Goal: Transaction & Acquisition: Subscribe to service/newsletter

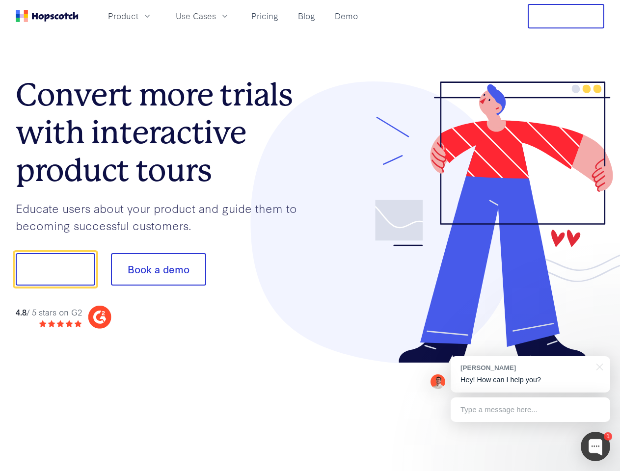
click at [310, 236] on div at bounding box center [457, 222] width 294 height 282
click at [138, 16] on span "Product" at bounding box center [123, 16] width 30 height 12
click at [216, 16] on span "Use Cases" at bounding box center [196, 16] width 40 height 12
click at [566, 16] on button "Free Trial" at bounding box center [566, 16] width 77 height 25
click at [55, 269] on button "Show me!" at bounding box center [56, 269] width 80 height 32
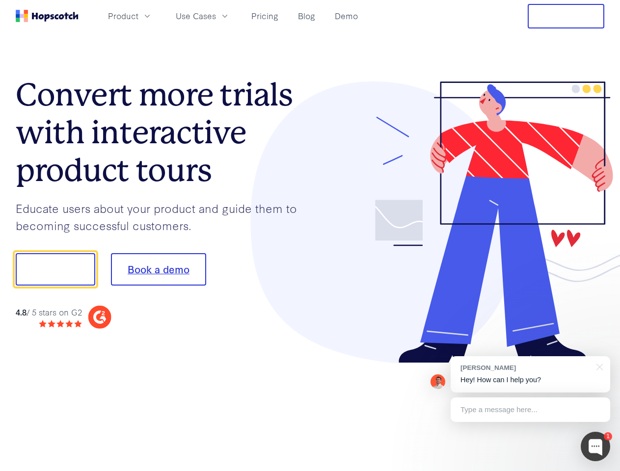
click at [158, 269] on button "Book a demo" at bounding box center [158, 269] width 95 height 32
click at [595, 447] on div at bounding box center [595, 446] width 29 height 29
click at [530, 374] on div "[PERSON_NAME] Hey! How can I help you?" at bounding box center [531, 374] width 160 height 36
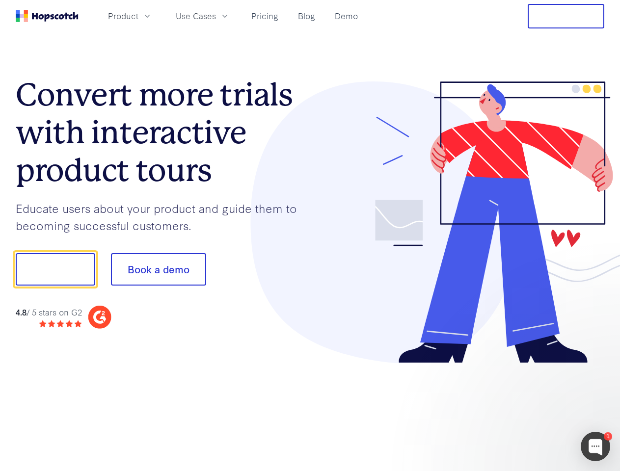
click at [598, 366] on div at bounding box center [518, 268] width 184 height 327
click at [530, 410] on div at bounding box center [518, 334] width 184 height 196
